Goal: Navigation & Orientation: Find specific page/section

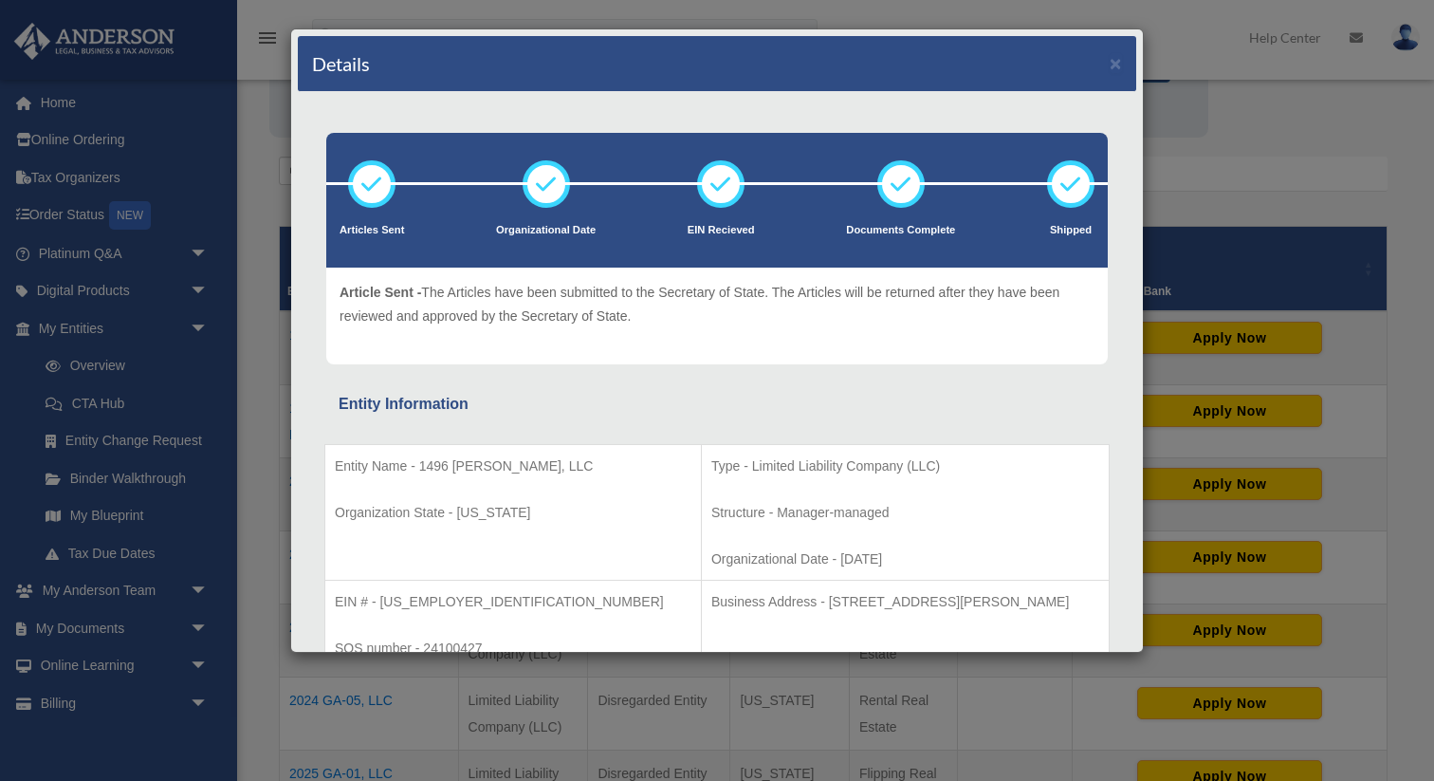
scroll to position [144, 0]
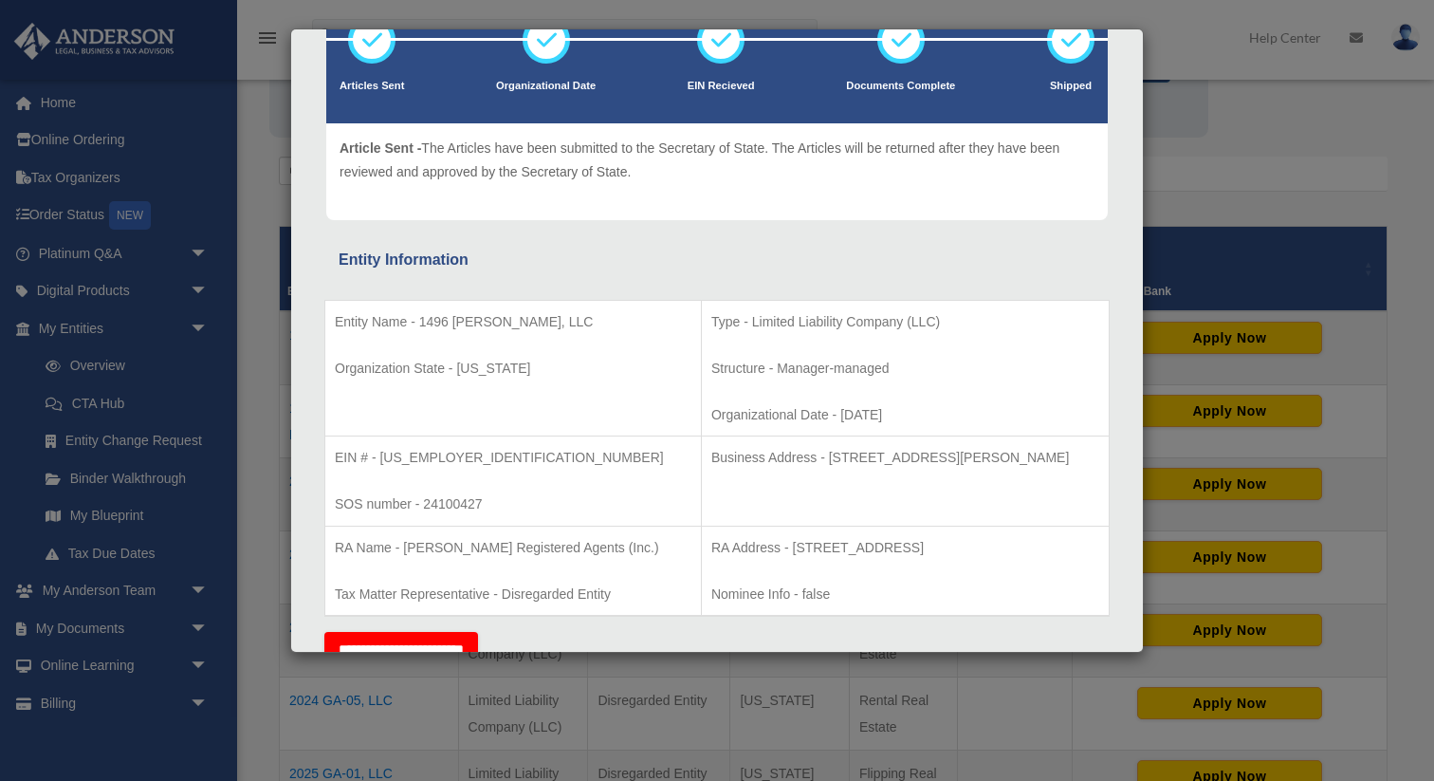
click at [122, 513] on div "Details × Articles Sent Organizational Date" at bounding box center [717, 390] width 1434 height 781
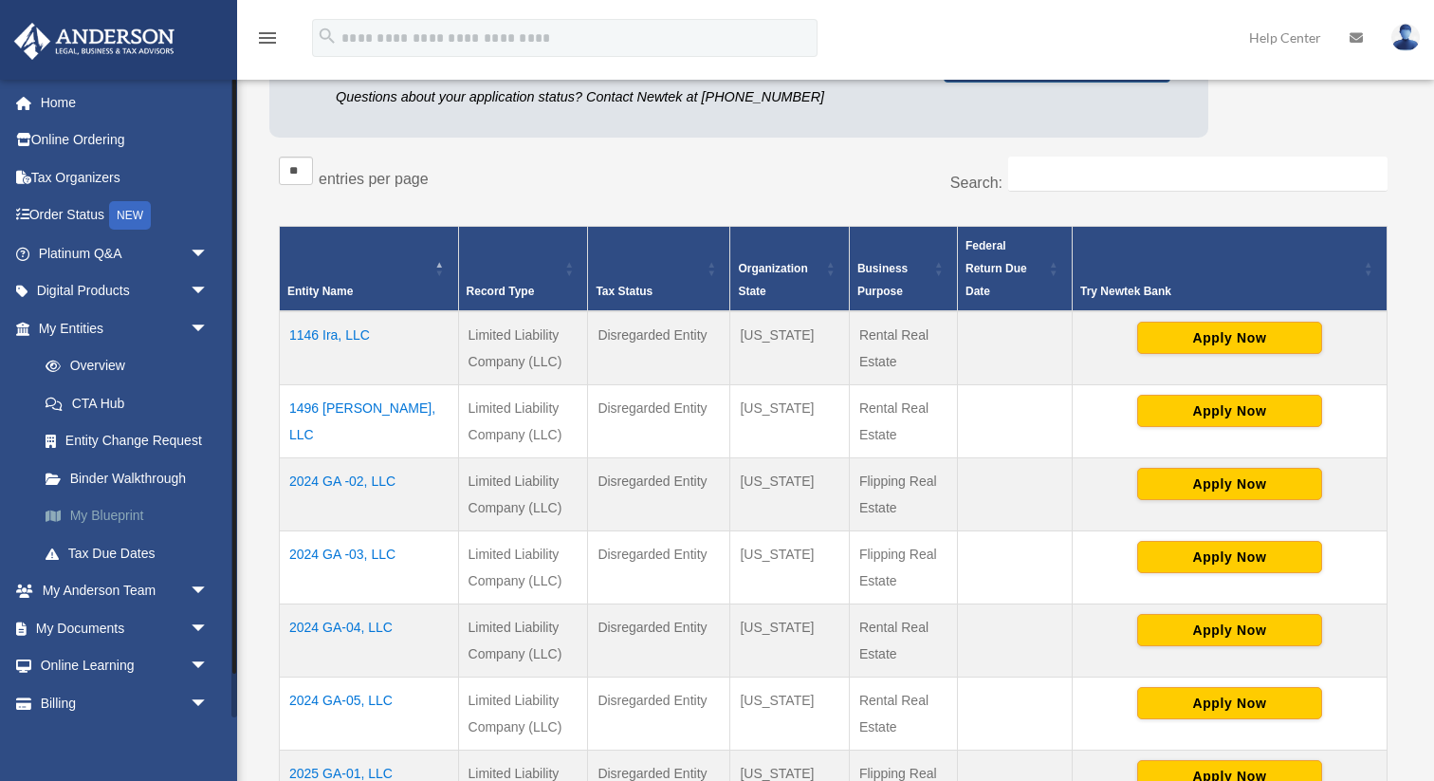
click at [119, 519] on link "My Blueprint" at bounding box center [132, 516] width 211 height 38
click at [120, 511] on link "My Blueprint" at bounding box center [132, 516] width 211 height 38
click at [120, 512] on link "My Blueprint" at bounding box center [132, 516] width 211 height 38
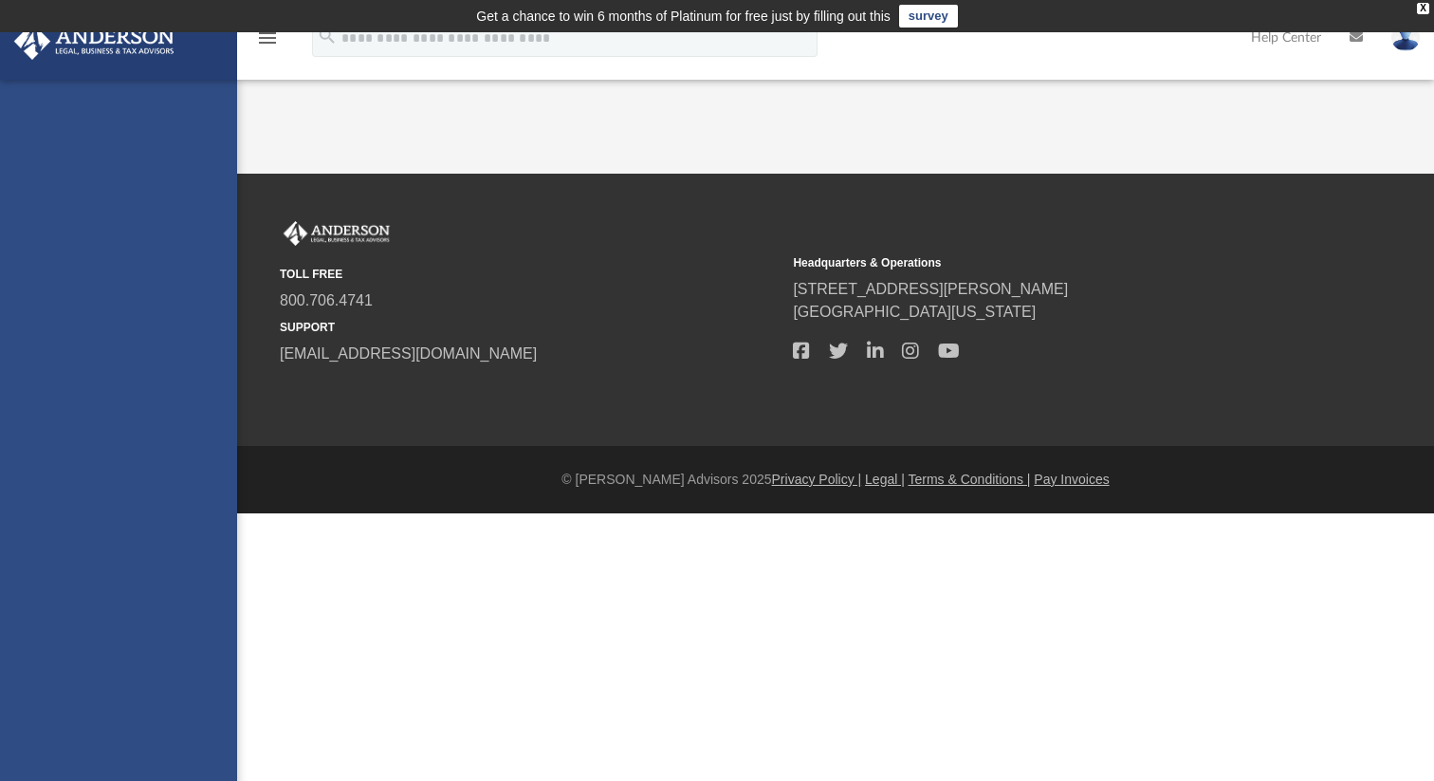
click at [456, 116] on div "App date_range Published on Last updated [DATE] [DATE] by [PERSON_NAME] [PERSON…" at bounding box center [835, 112] width 1197 height 7
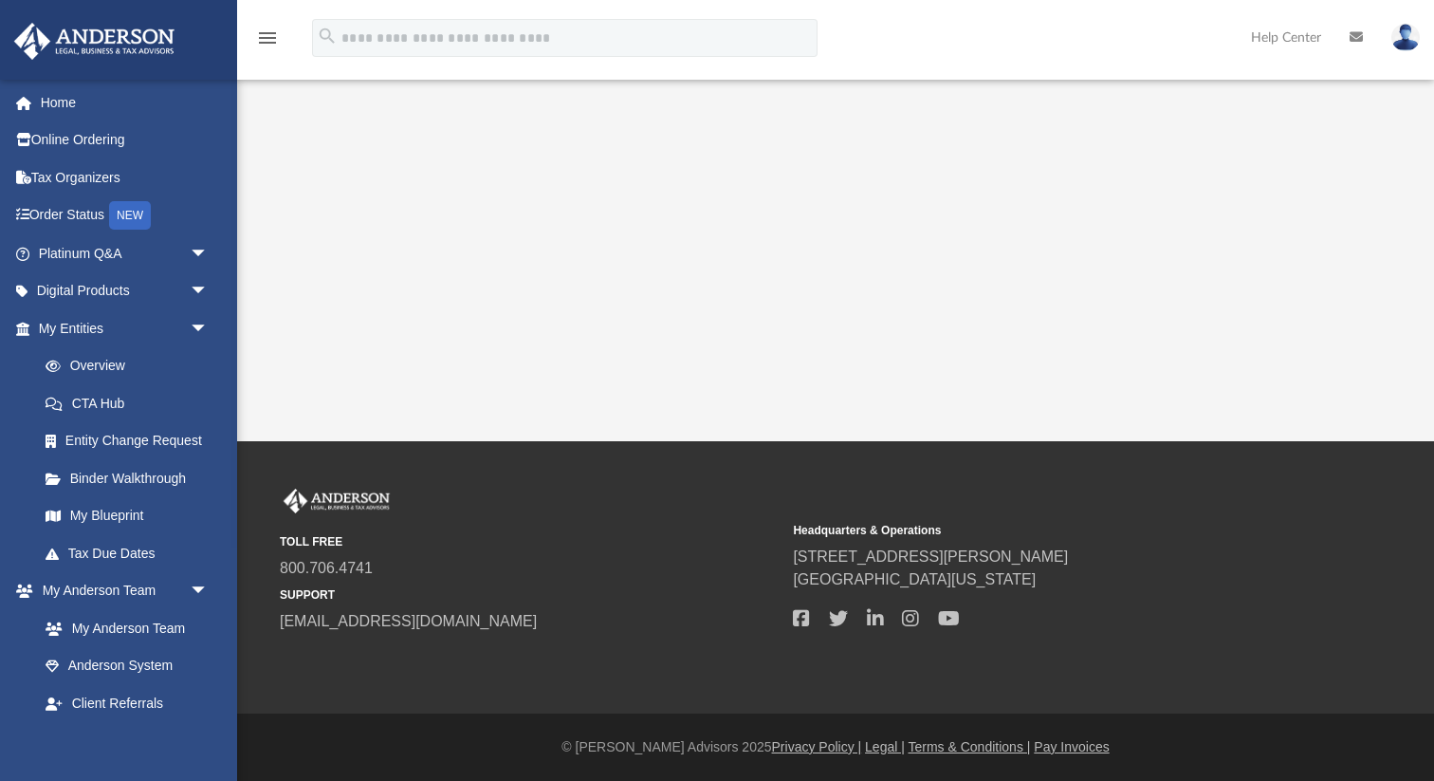
click at [593, 340] on div "menu search Site Menu add [EMAIL_ADDRESS][DOMAIN_NAME] My Profile Reset Passwor…" at bounding box center [717, 390] width 1434 height 781
